Goal: Task Accomplishment & Management: Manage account settings

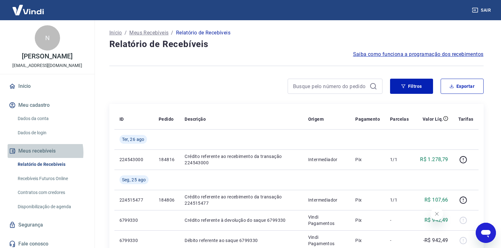
click at [37, 153] on button "Meus recebíveis" at bounding box center [47, 151] width 79 height 14
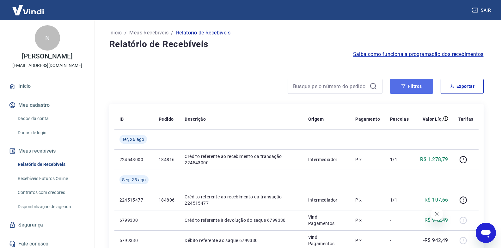
click at [415, 88] on button "Filtros" at bounding box center [411, 86] width 43 height 15
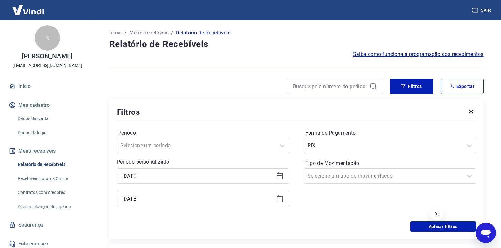
click at [282, 178] on icon at bounding box center [280, 176] width 8 height 8
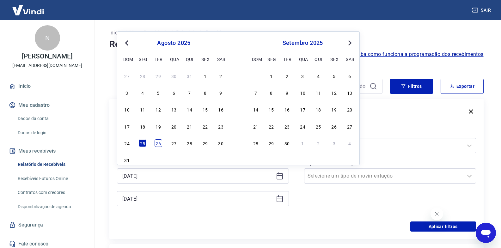
click at [157, 144] on div "26" at bounding box center [158, 143] width 8 height 8
type input "[DATE]"
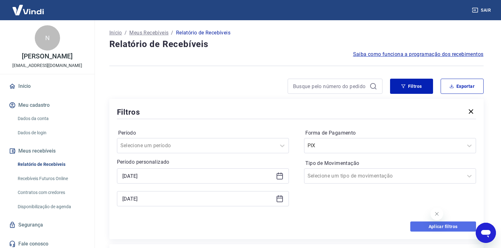
click at [419, 228] on button "Aplicar filtros" at bounding box center [443, 226] width 66 height 10
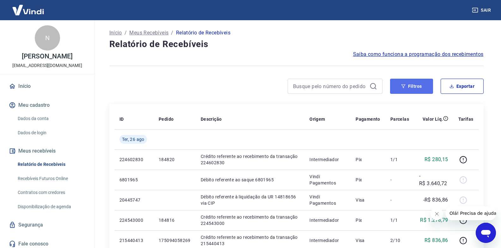
click at [401, 85] on icon "button" at bounding box center [403, 86] width 4 height 4
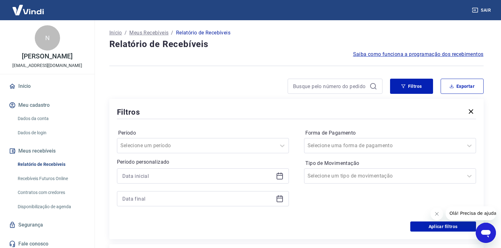
click at [277, 178] on icon at bounding box center [280, 176] width 8 height 8
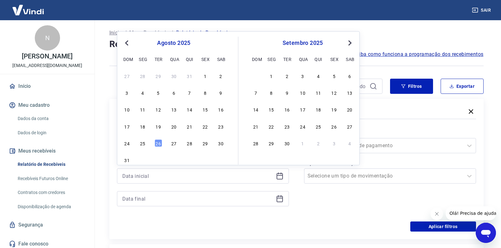
click at [145, 144] on div "25" at bounding box center [143, 143] width 8 height 8
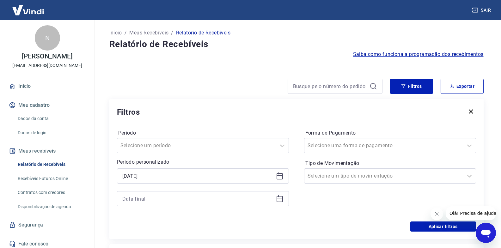
type input "[DATE]"
click at [278, 201] on icon at bounding box center [280, 199] width 8 height 8
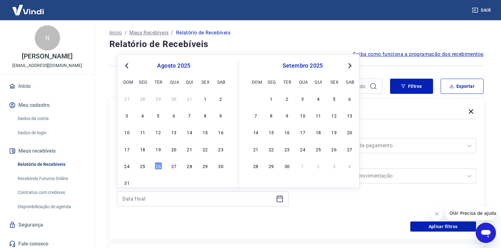
click at [157, 164] on div "26" at bounding box center [158, 166] width 8 height 8
type input "[DATE]"
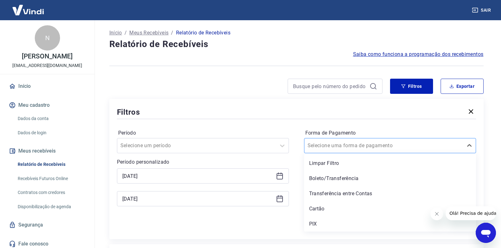
click at [355, 140] on div "Selecione uma forma de pagamento" at bounding box center [390, 145] width 172 height 15
click at [329, 222] on div "PIX" at bounding box center [390, 224] width 172 height 13
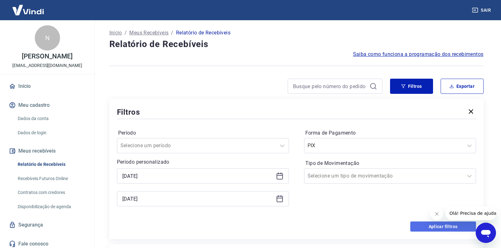
click at [416, 225] on button "Aplicar filtros" at bounding box center [443, 226] width 66 height 10
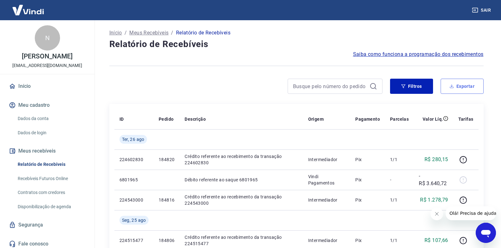
click at [469, 88] on button "Exportar" at bounding box center [461, 86] width 43 height 15
type input "[DATE]"
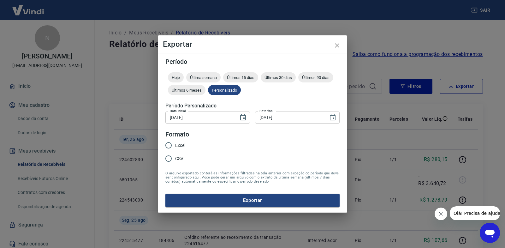
click at [178, 142] on span "Excel" at bounding box center [180, 145] width 10 height 7
click at [175, 142] on input "Excel" at bounding box center [168, 145] width 13 height 13
radio input "true"
click at [199, 196] on button "Exportar" at bounding box center [253, 200] width 174 height 13
